Goal: Complete application form

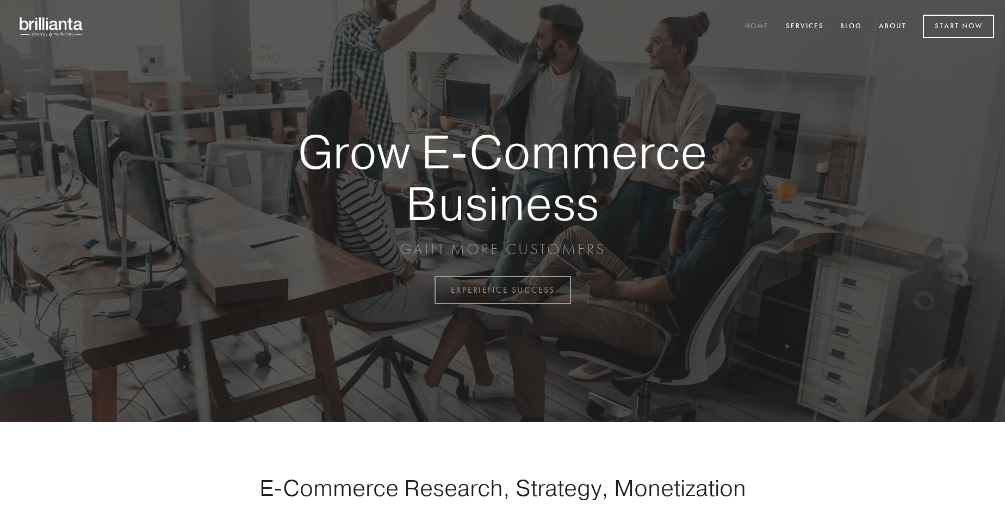
scroll to position [2850, 0]
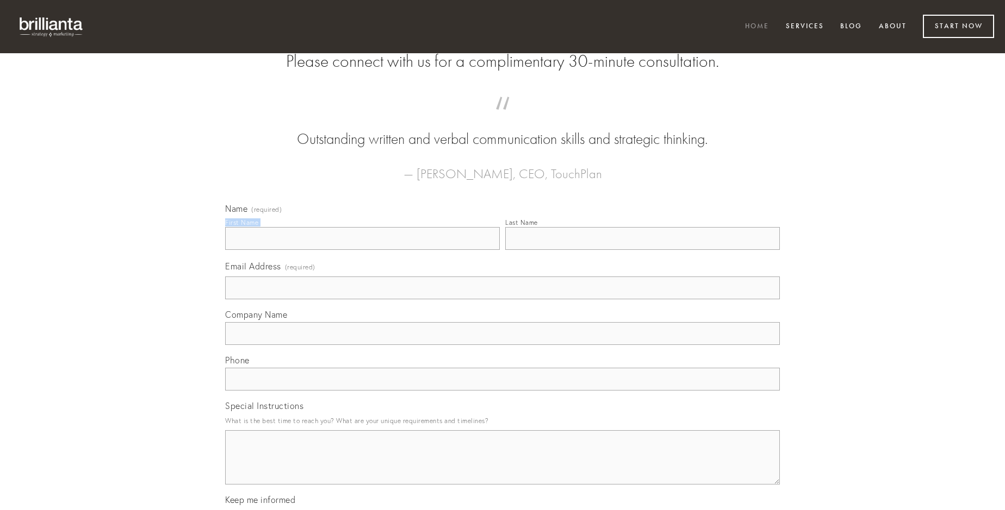
type input "[PERSON_NAME]"
click at [642, 250] on input "Last Name" at bounding box center [642, 238] width 275 height 23
type input "[PERSON_NAME]"
click at [502, 300] on input "Email Address (required)" at bounding box center [502, 288] width 555 height 23
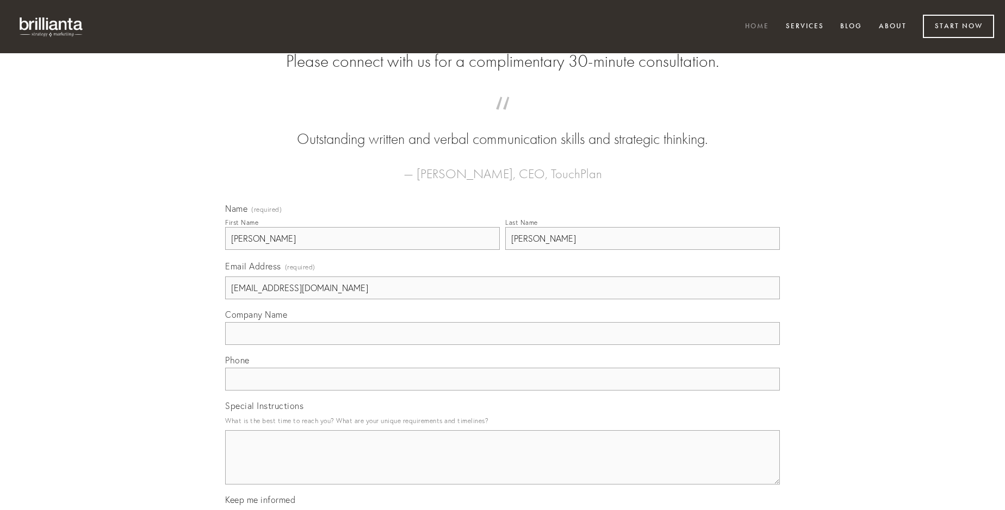
type input "[EMAIL_ADDRESS][DOMAIN_NAME]"
click at [502, 345] on input "Company Name" at bounding box center [502, 333] width 555 height 23
type input "vel"
click at [502, 391] on input "text" at bounding box center [502, 379] width 555 height 23
click at [502, 468] on textarea "Special Instructions" at bounding box center [502, 458] width 555 height 54
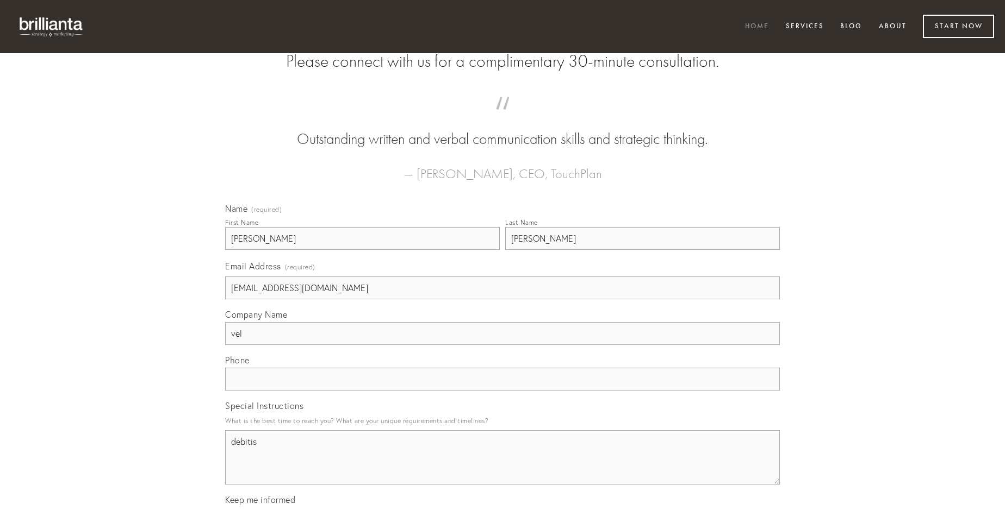
type textarea "debitis"
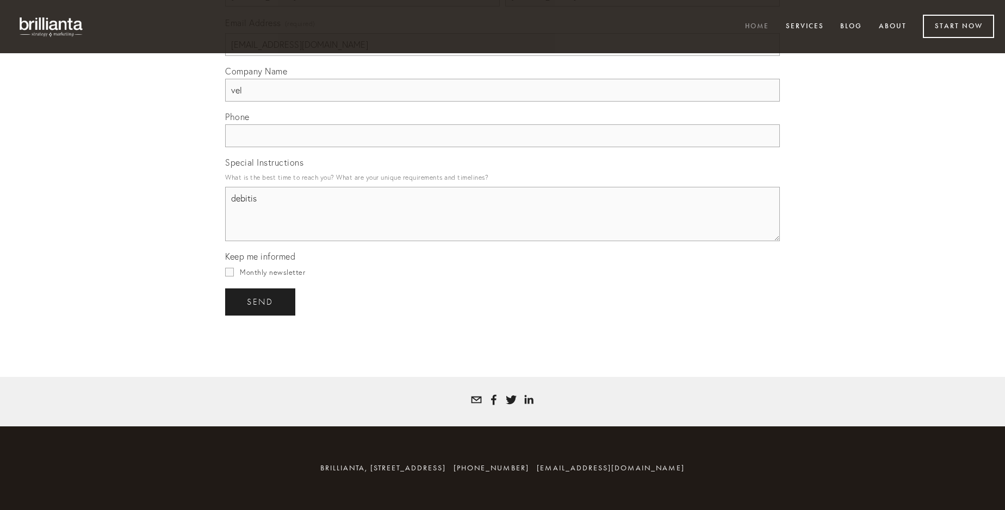
click at [261, 302] on span "send" at bounding box center [260, 302] width 27 height 10
